Goal: Check status: Check status

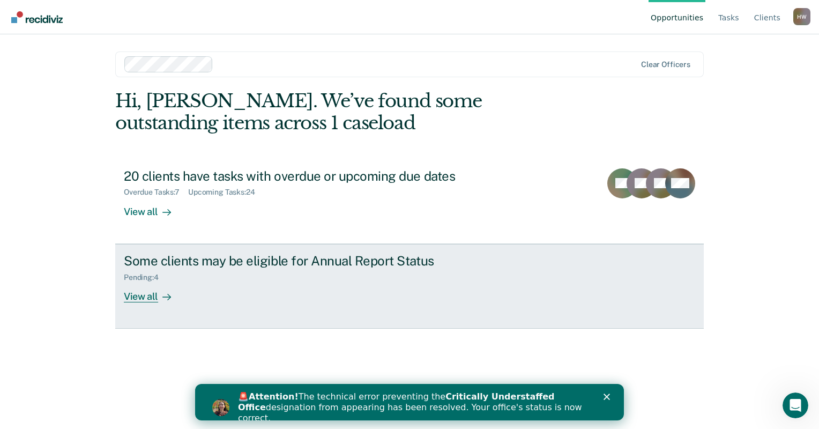
click at [136, 296] on div "View all" at bounding box center [154, 292] width 60 height 21
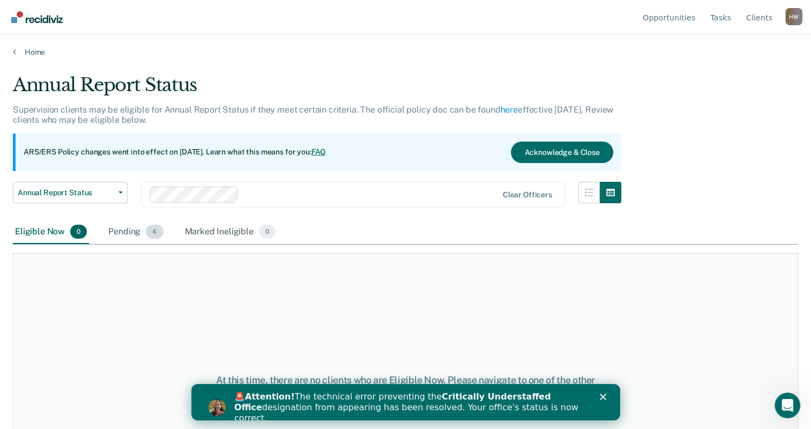
click at [133, 237] on div "Pending 4" at bounding box center [135, 232] width 59 height 24
